Goal: Entertainment & Leisure: Consume media (video, audio)

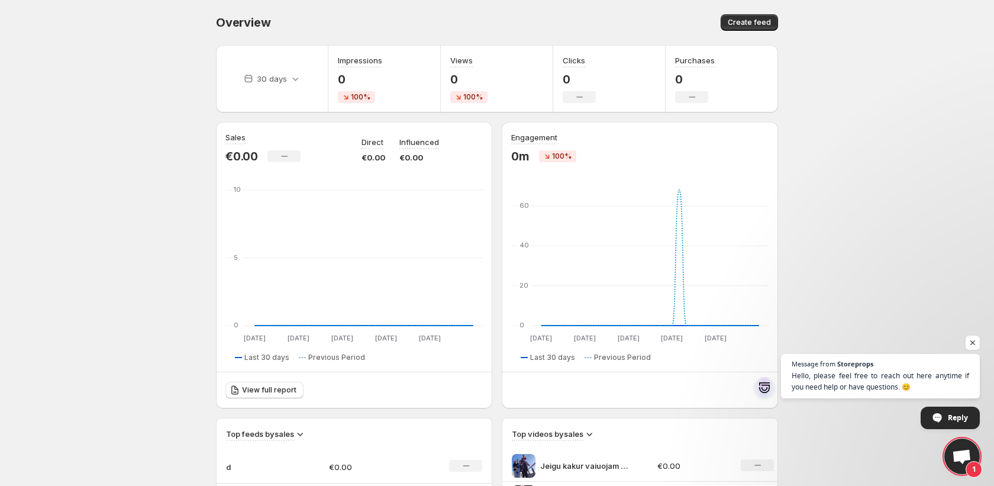
click at [149, 272] on body "Home Feeds Videos Subscription Settings Overview. This page is ready Overview C…" at bounding box center [497, 243] width 994 height 486
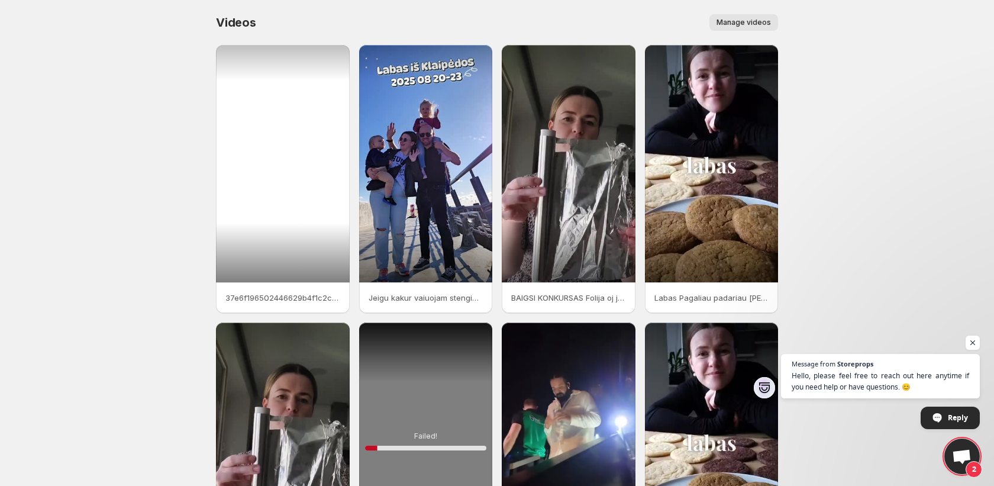
click at [266, 111] on div at bounding box center [283, 163] width 134 height 237
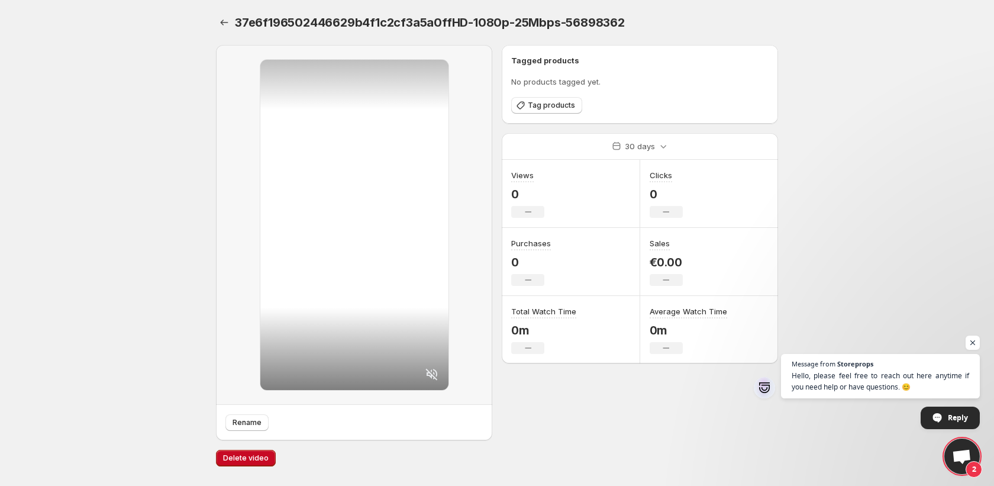
click at [169, 211] on body "Home Feeds Videos Subscription Settings 37e6f196502446629b4f1c2cf3a5a0ffHD-1080…" at bounding box center [497, 243] width 994 height 486
click at [974, 337] on span "Open chat" at bounding box center [973, 343] width 15 height 15
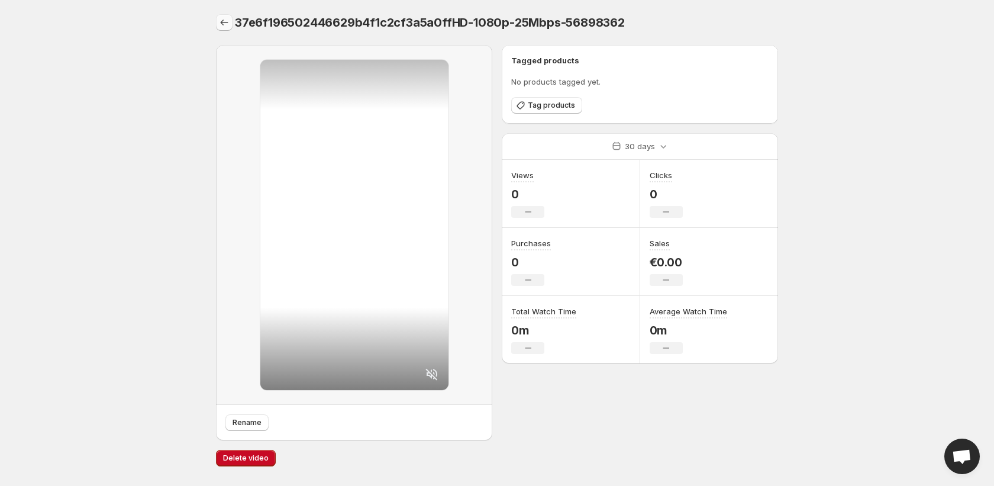
click at [222, 23] on icon "Settings" at bounding box center [225, 23] width 8 height 6
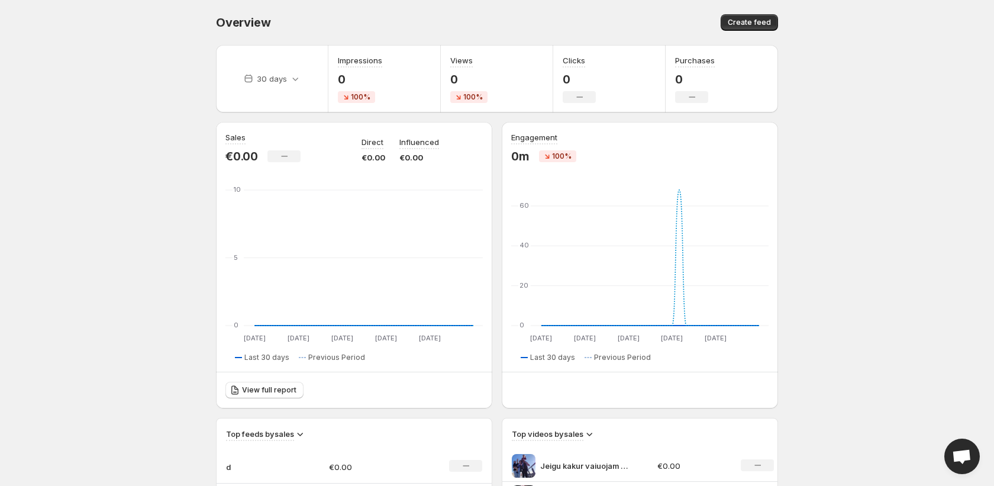
click at [495, 210] on div "Sales €0.00 No change Direct €0.00 Influenced €0.00 [DATE] Aug [DATE] Aug [DATE…" at bounding box center [497, 265] width 562 height 286
